Goal: Information Seeking & Learning: Learn about a topic

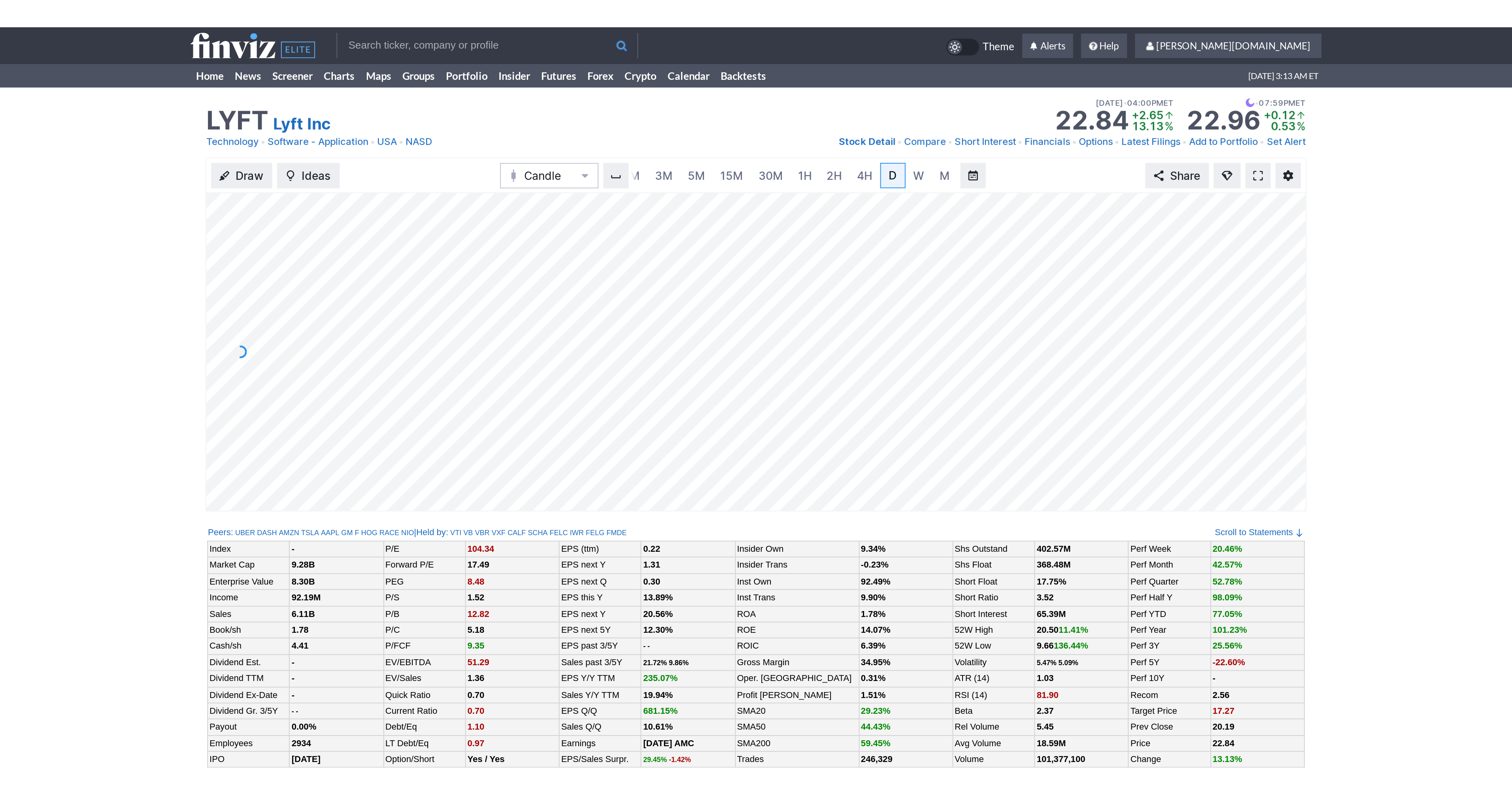
scroll to position [0, 8]
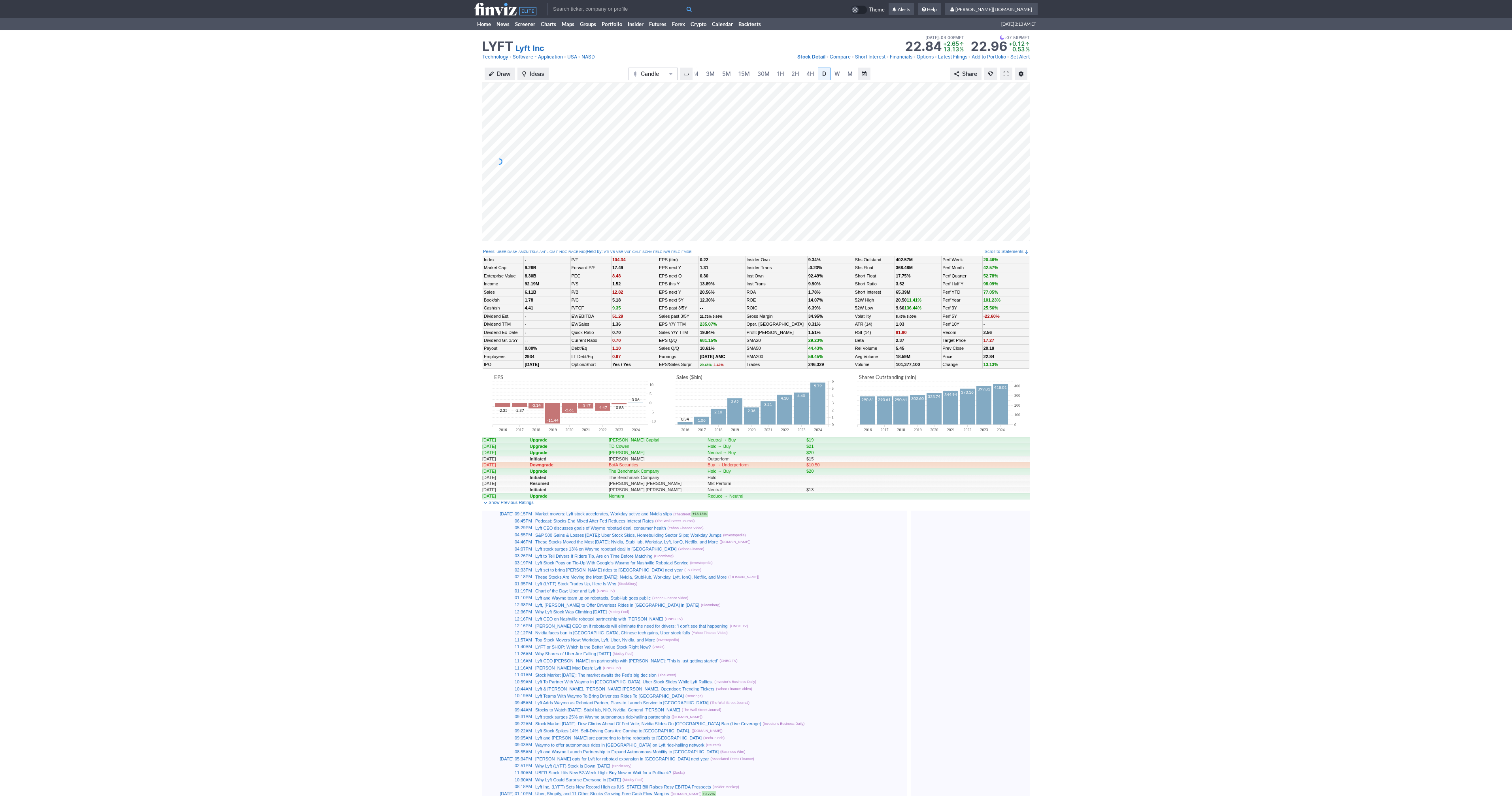
click at [752, 76] on span at bounding box center [1006, 74] width 5 height 6
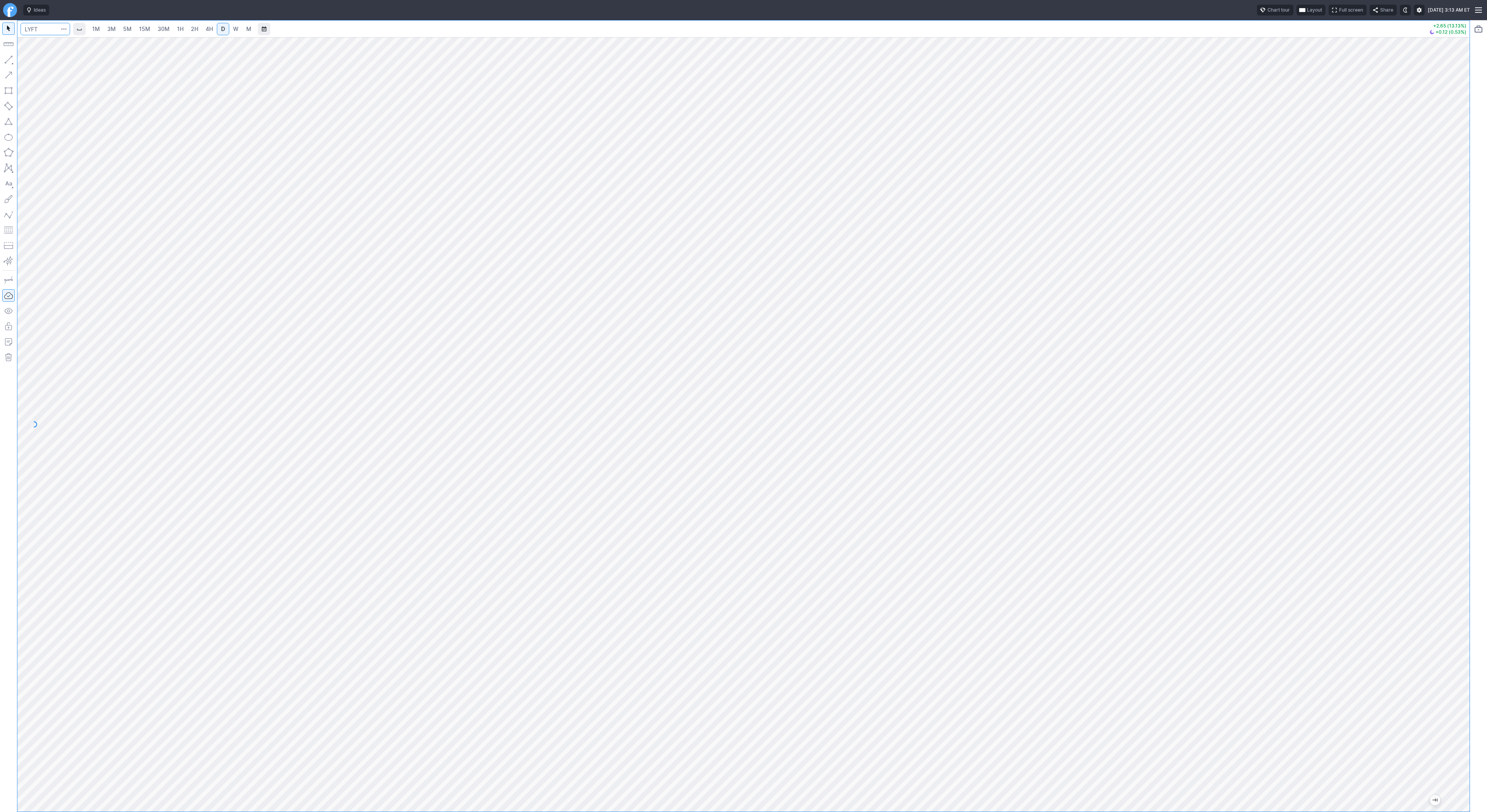
click at [42, 29] on input "Search" at bounding box center [46, 29] width 50 height 12
type input "@es"
click at [59, 43] on span "S&P 500" at bounding box center [62, 46] width 20 height 6
click at [136, 29] on link "15M" at bounding box center [145, 29] width 18 height 12
click at [154, 30] on link "30M" at bounding box center [163, 29] width 19 height 12
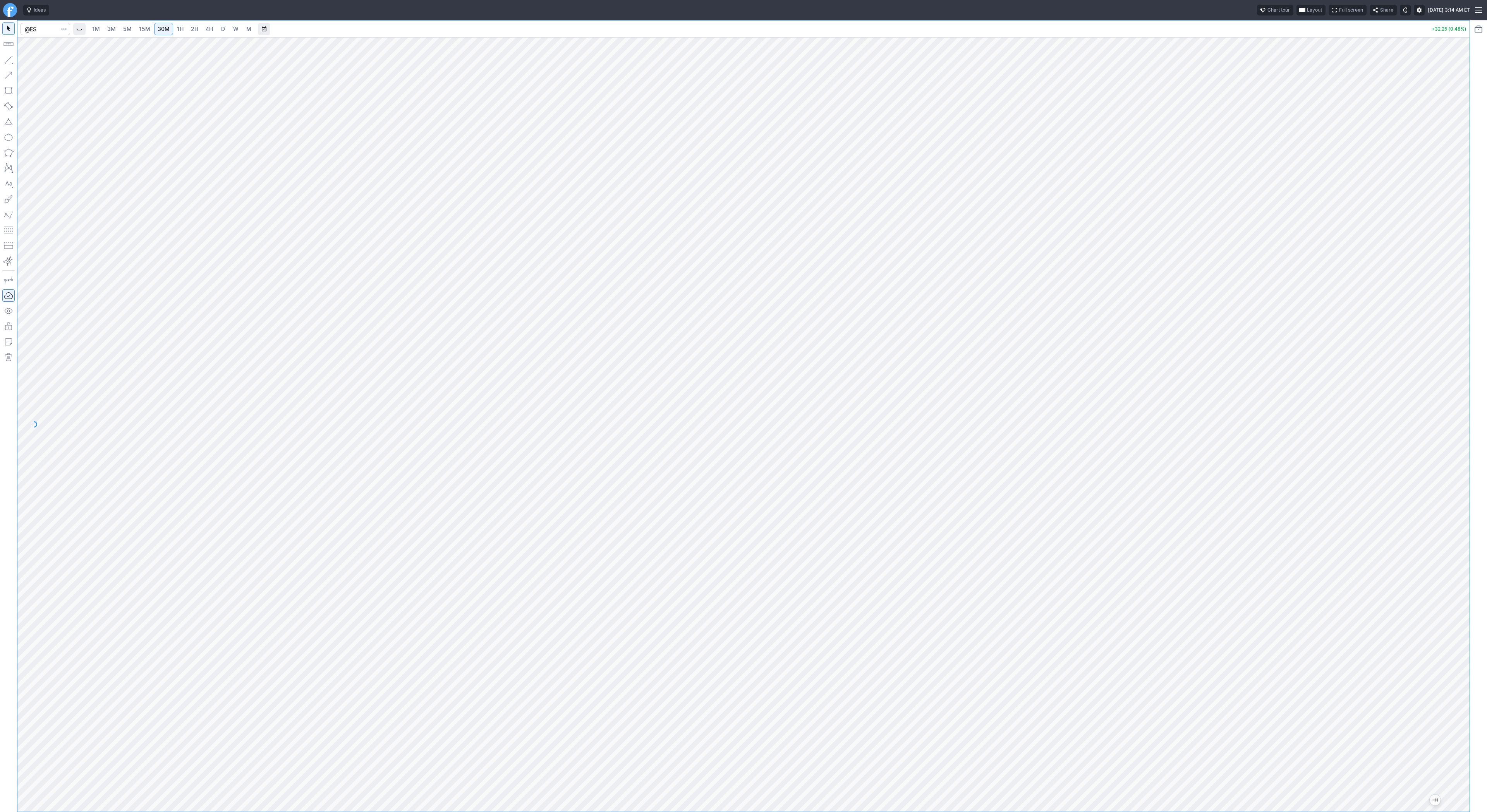
click at [106, 28] on link "3M" at bounding box center [111, 29] width 16 height 12
click at [182, 30] on span "1H" at bounding box center [180, 28] width 6 height 6
click at [6, 59] on button "button" at bounding box center [8, 59] width 12 height 12
click at [114, 32] on span "3M" at bounding box center [111, 28] width 9 height 6
click at [40, 61] on span "Line" at bounding box center [45, 61] width 31 height 8
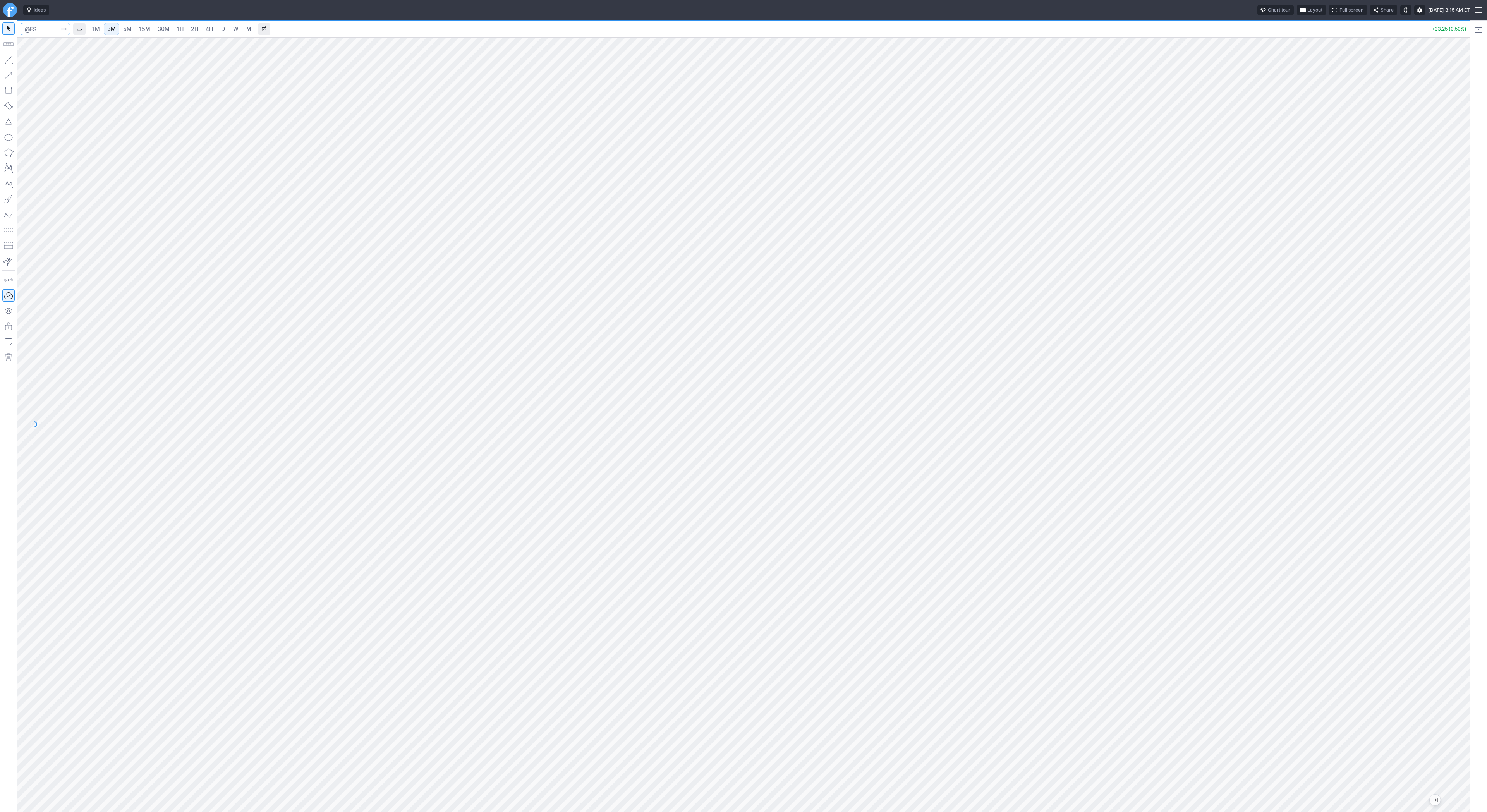
click at [44, 31] on input "Search" at bounding box center [46, 29] width 50 height 12
type input "@nq"
click at [180, 27] on span "1H" at bounding box center [180, 28] width 6 height 6
click at [148, 27] on span "15M" at bounding box center [144, 28] width 11 height 6
click at [30, 58] on span "Line" at bounding box center [45, 61] width 31 height 8
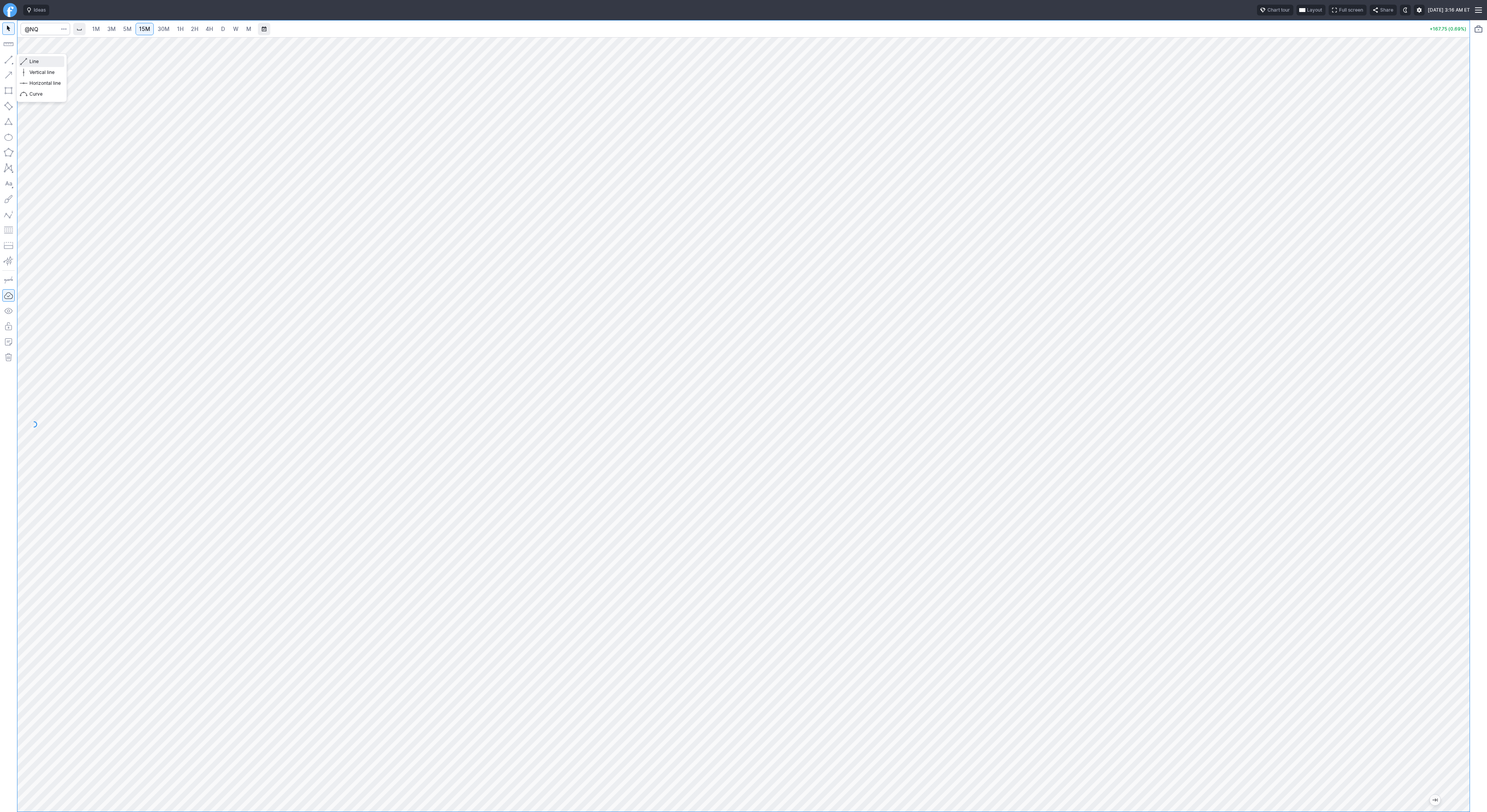
click at [32, 59] on span "Line" at bounding box center [45, 61] width 31 height 8
click at [9, 57] on button "button" at bounding box center [8, 59] width 12 height 12
click at [11, 63] on button "button" at bounding box center [8, 59] width 12 height 12
click at [42, 63] on span "Line" at bounding box center [45, 61] width 31 height 8
